Goal: Information Seeking & Learning: Learn about a topic

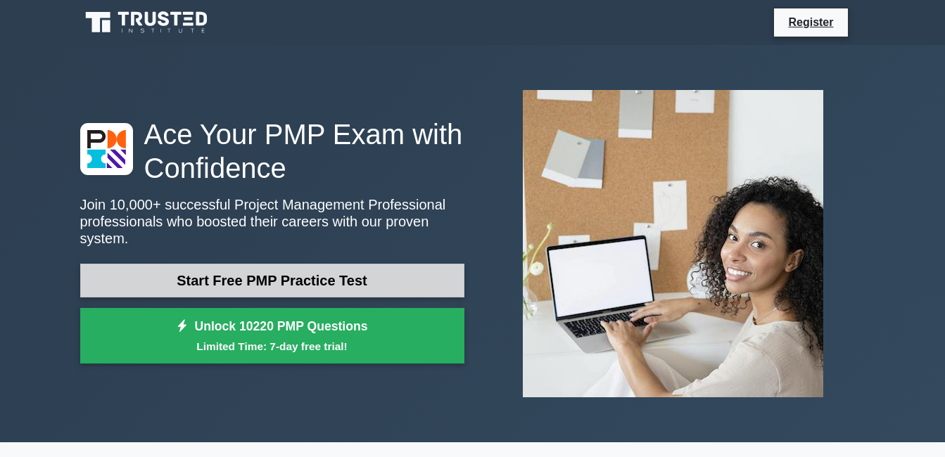
click at [312, 277] on link "Start Free PMP Practice Test" at bounding box center [272, 281] width 384 height 34
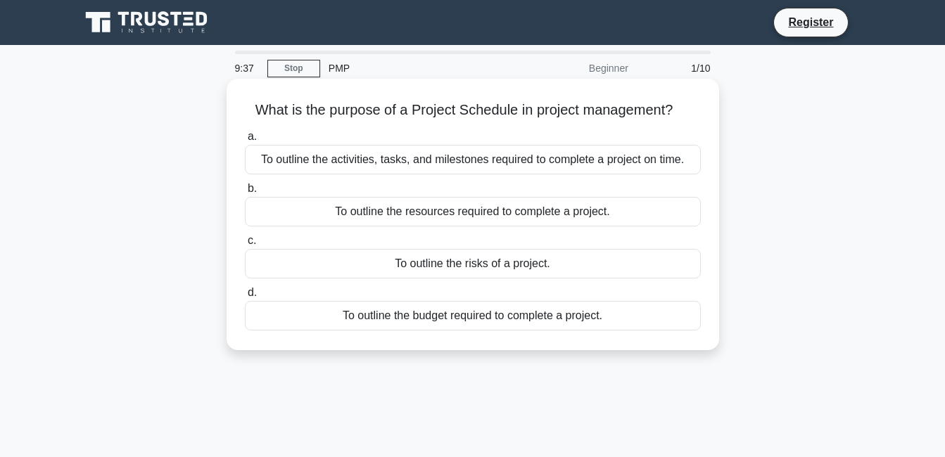
click at [493, 156] on div "To outline the activities, tasks, and milestones required to complete a project…" at bounding box center [473, 160] width 456 height 30
click at [245, 141] on input "a. To outline the activities, tasks, and milestones required to complete a proj…" at bounding box center [245, 136] width 0 height 9
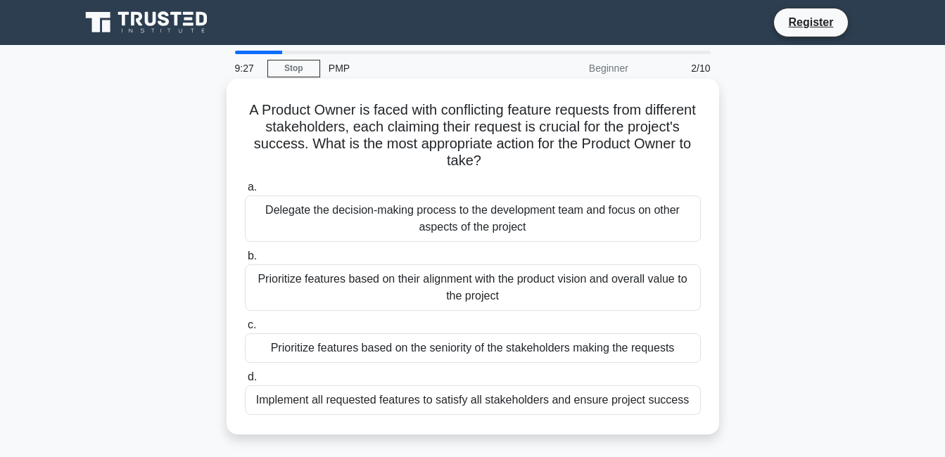
click at [454, 276] on div "Prioritize features based on their alignment with the product vision and overal…" at bounding box center [473, 288] width 456 height 46
click at [245, 261] on input "b. Prioritize features based on their alignment with the product vision and ove…" at bounding box center [245, 256] width 0 height 9
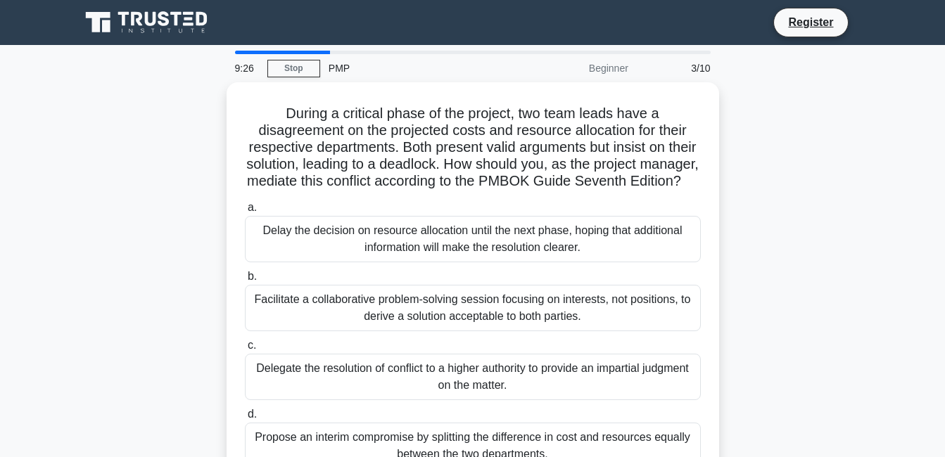
click at [454, 262] on div "Delay the decision on resource allocation until the next phase, hoping that add…" at bounding box center [473, 239] width 456 height 46
click at [245, 213] on input "a. Delay the decision on resource allocation until the next phase, hoping that …" at bounding box center [245, 207] width 0 height 9
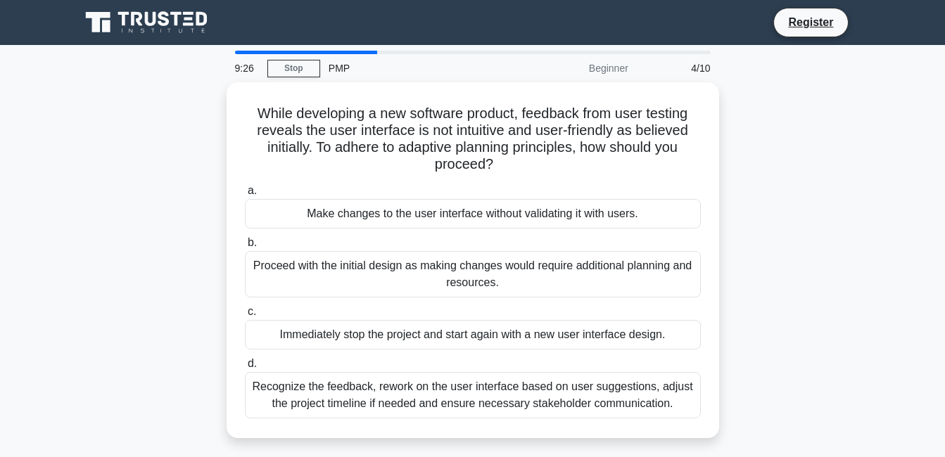
click at [454, 276] on div "Proceed with the initial design as making changes would require additional plan…" at bounding box center [473, 274] width 456 height 46
click at [245, 248] on input "b. Proceed with the initial design as making changes would require additional p…" at bounding box center [245, 243] width 0 height 9
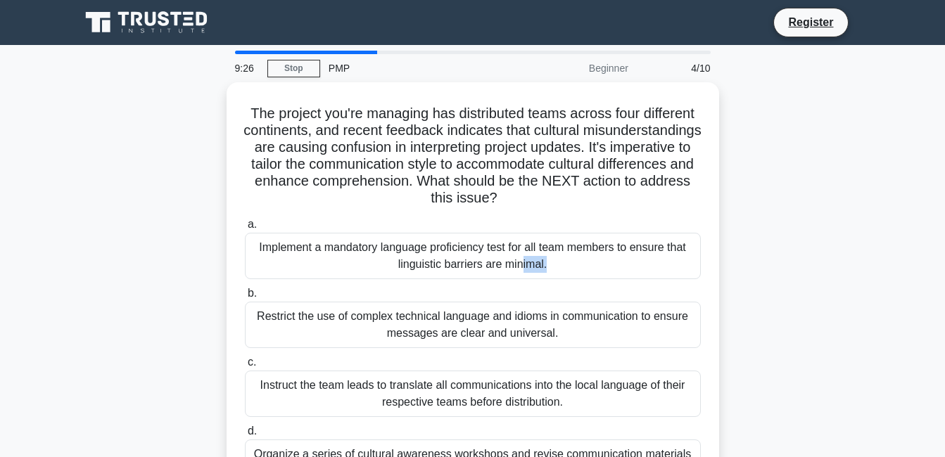
click at [454, 276] on div "Implement a mandatory language proficiency test for all team members to ensure …" at bounding box center [473, 256] width 456 height 46
click at [245, 229] on input "a. Implement a mandatory language proficiency test for all team members to ensu…" at bounding box center [245, 224] width 0 height 9
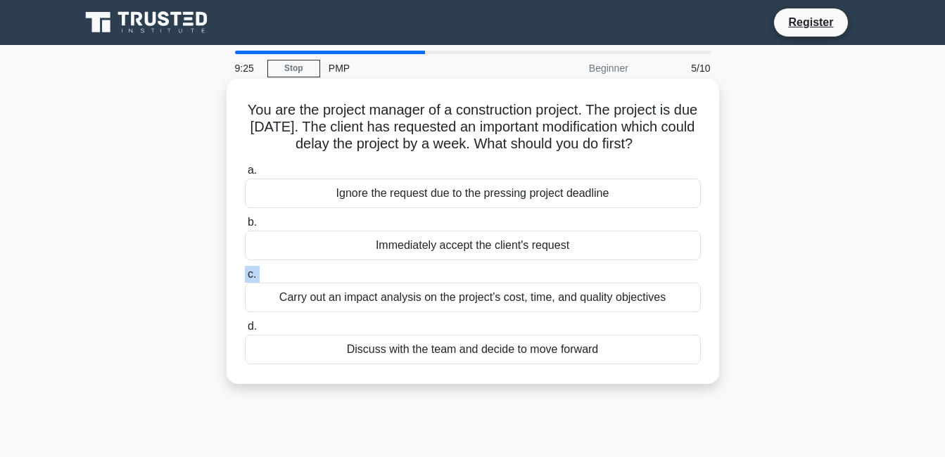
click at [454, 276] on label "c. Carry out an impact analysis on the project’s cost, time, and quality object…" at bounding box center [473, 289] width 456 height 46
click at [245, 276] on input "c. Carry out an impact analysis on the project’s cost, time, and quality object…" at bounding box center [245, 274] width 0 height 9
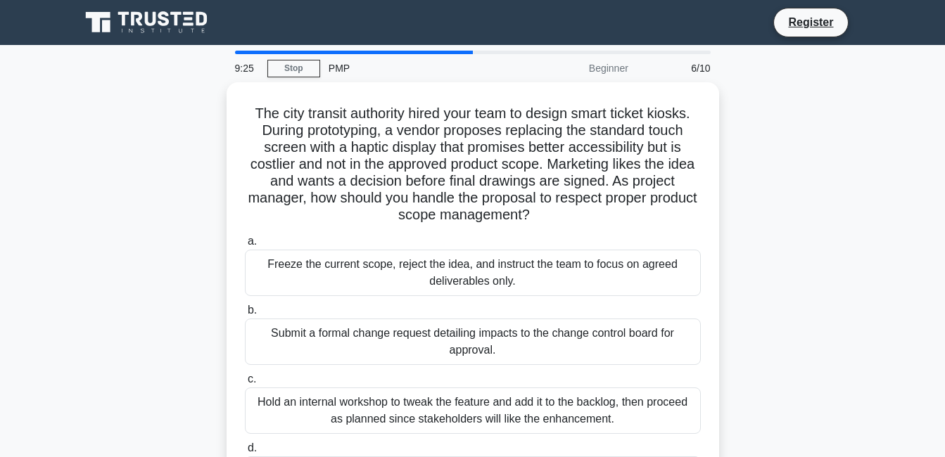
click at [454, 276] on div "Freeze the current scope, reject the idea, and instruct the team to focus on ag…" at bounding box center [473, 273] width 456 height 46
click at [245, 246] on input "a. Freeze the current scope, reject the idea, and instruct the team to focus on…" at bounding box center [245, 241] width 0 height 9
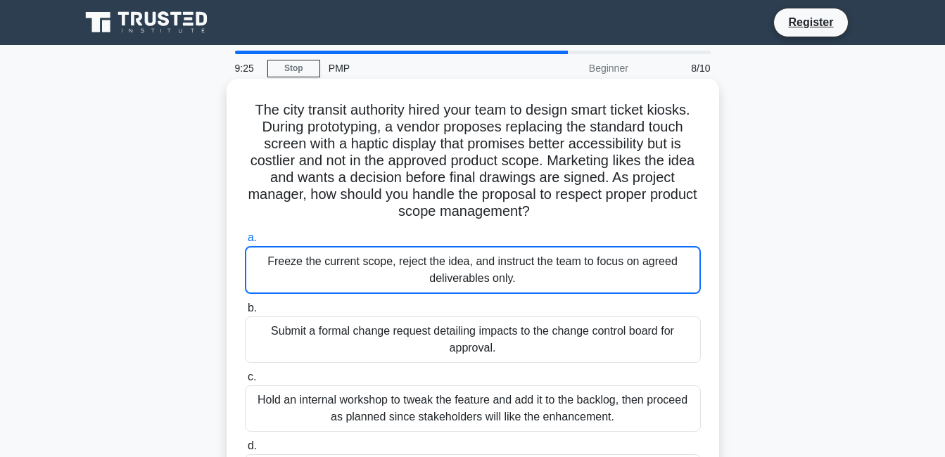
click at [454, 276] on div "Freeze the current scope, reject the idea, and instruct the team to focus on ag…" at bounding box center [473, 270] width 456 height 48
click at [245, 243] on input "a. Freeze the current scope, reject the idea, and instruct the team to focus on…" at bounding box center [245, 238] width 0 height 9
click at [454, 276] on div "Freeze the current scope, reject the idea, and instruct the team to focus on ag…" at bounding box center [473, 270] width 456 height 48
click at [245, 243] on input "a. Freeze the current scope, reject the idea, and instruct the team to focus on…" at bounding box center [245, 238] width 0 height 9
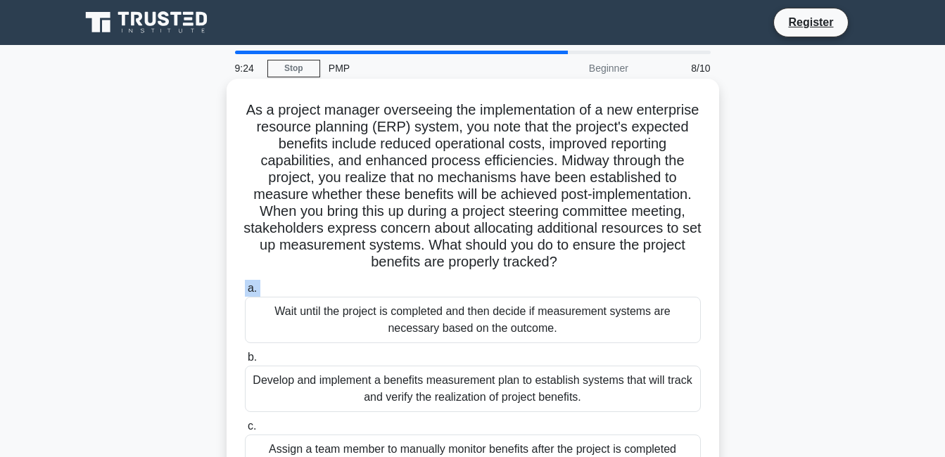
click at [454, 276] on div "As a project manager overseeing the implementation of a new enterprise resource…" at bounding box center [472, 324] width 481 height 480
drag, startPoint x: 454, startPoint y: 276, endPoint x: 443, endPoint y: 315, distance: 40.8
click at [443, 315] on div "Wait until the project is completed and then decide if measurement systems are …" at bounding box center [473, 320] width 456 height 46
click at [245, 293] on input "a. Wait until the project is completed and then decide if measurement systems a…" at bounding box center [245, 288] width 0 height 9
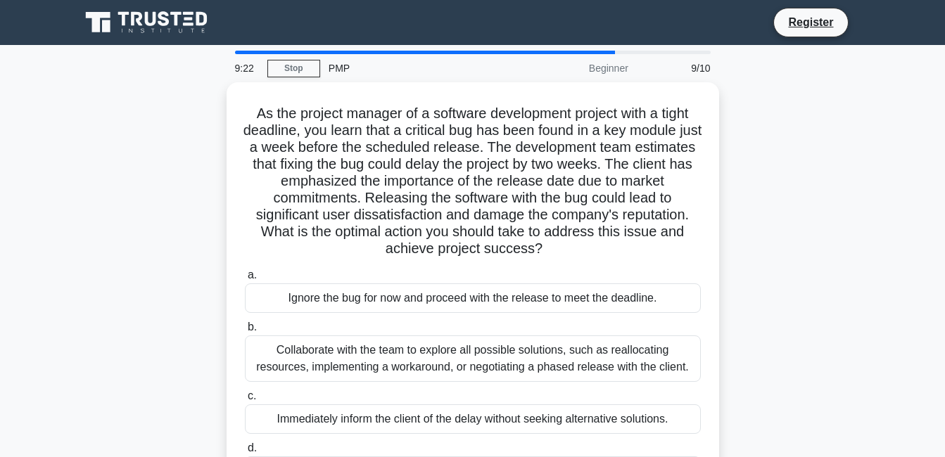
click at [443, 315] on div "a. Ignore the bug for now and proceed with the release to meet the deadline. b.…" at bounding box center [472, 385] width 473 height 242
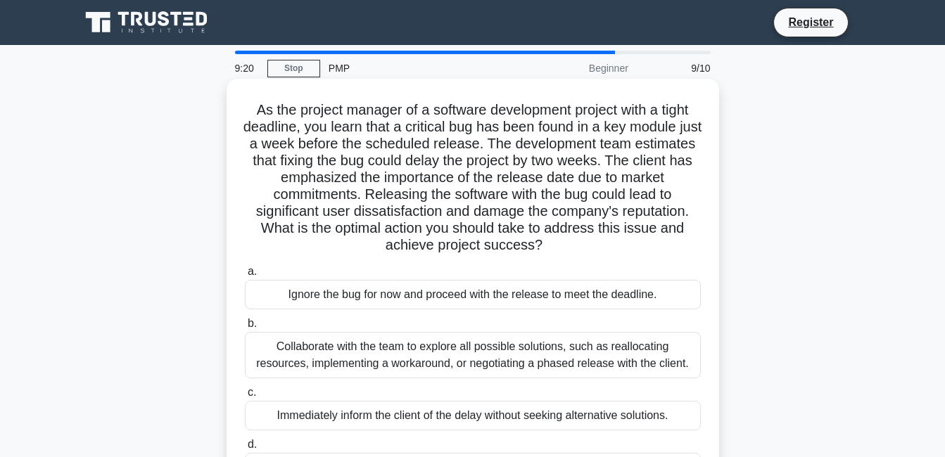
click at [434, 307] on div "Ignore the bug for now and proceed with the release to meet the deadline." at bounding box center [473, 295] width 456 height 30
click at [245, 277] on input "a. Ignore the bug for now and proceed with the release to meet the deadline." at bounding box center [245, 271] width 0 height 9
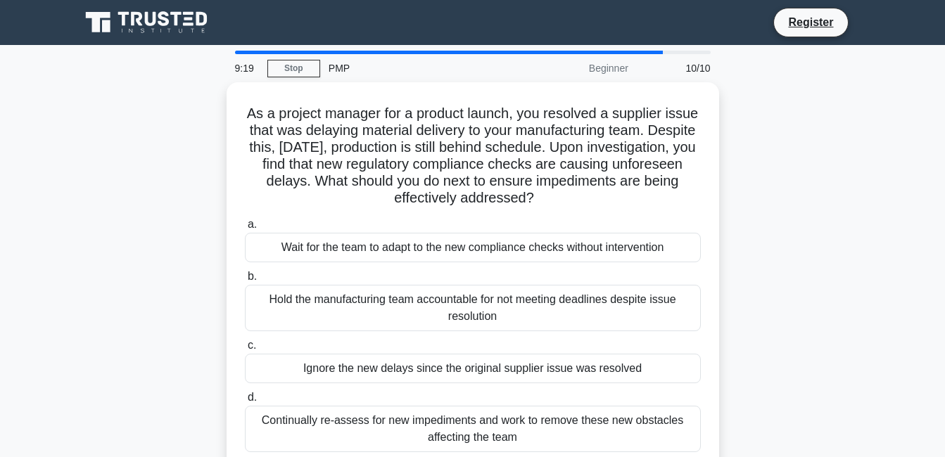
click at [434, 307] on div "Hold the manufacturing team accountable for not meeting deadlines despite issue…" at bounding box center [473, 308] width 456 height 46
click at [245, 281] on input "b. Hold the manufacturing team accountable for not meeting deadlines despite is…" at bounding box center [245, 276] width 0 height 9
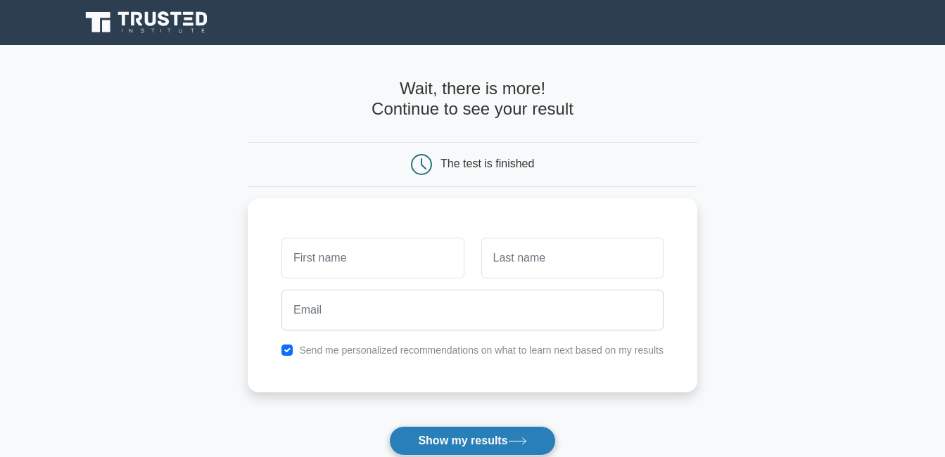
click at [494, 443] on button "Show my results" at bounding box center [472, 441] width 166 height 30
